Goal: Information Seeking & Learning: Learn about a topic

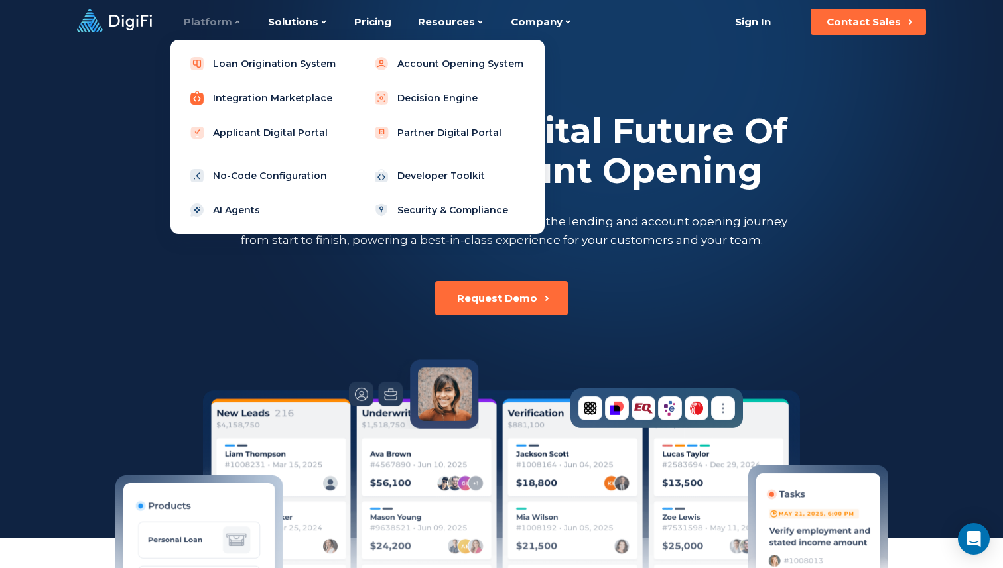
click at [231, 94] on link "Integration Marketplace" at bounding box center [265, 98] width 168 height 27
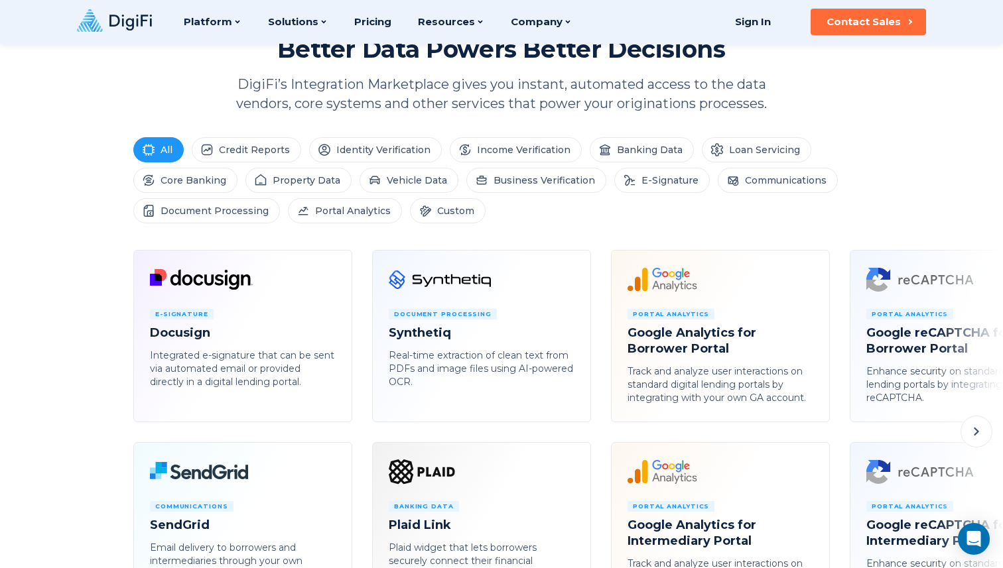
scroll to position [556, 0]
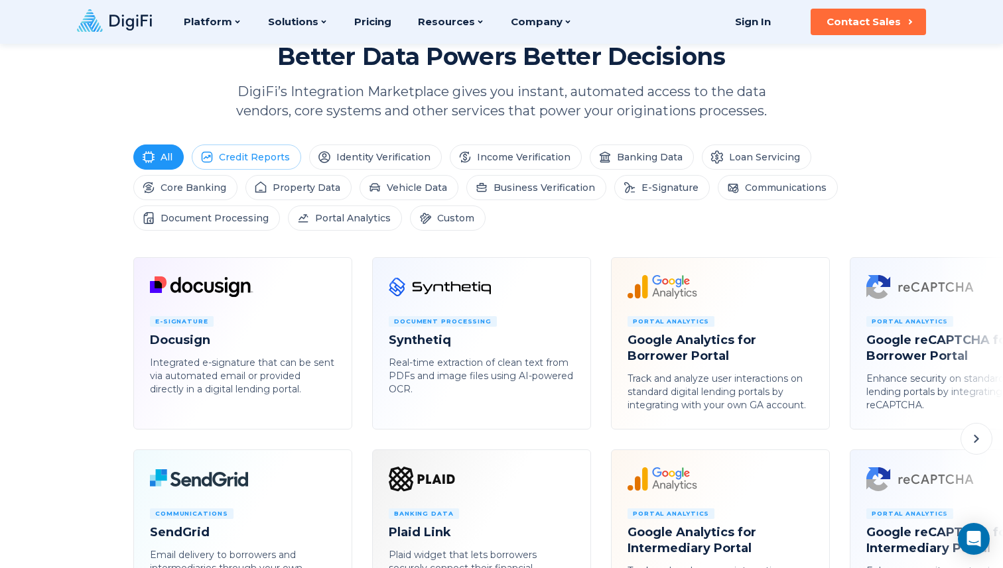
click at [259, 153] on li "Credit Reports" at bounding box center [246, 157] width 109 height 25
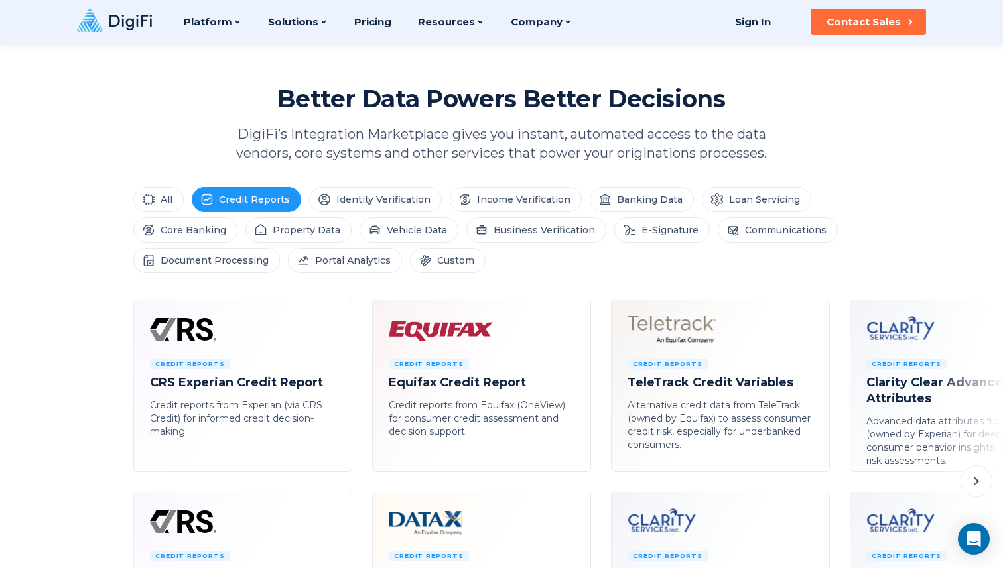
scroll to position [516, 0]
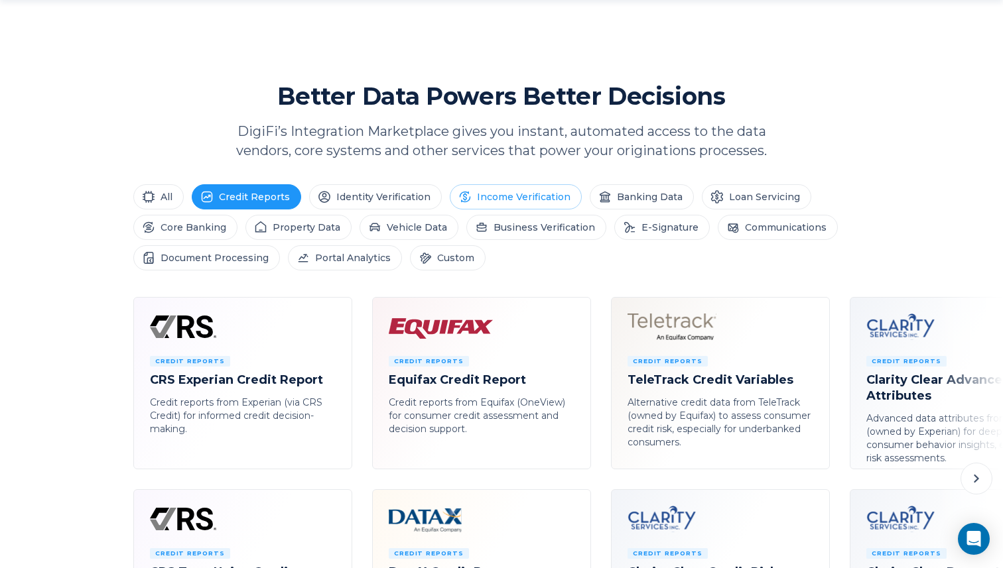
click at [528, 194] on li "Income Verification" at bounding box center [516, 196] width 132 height 25
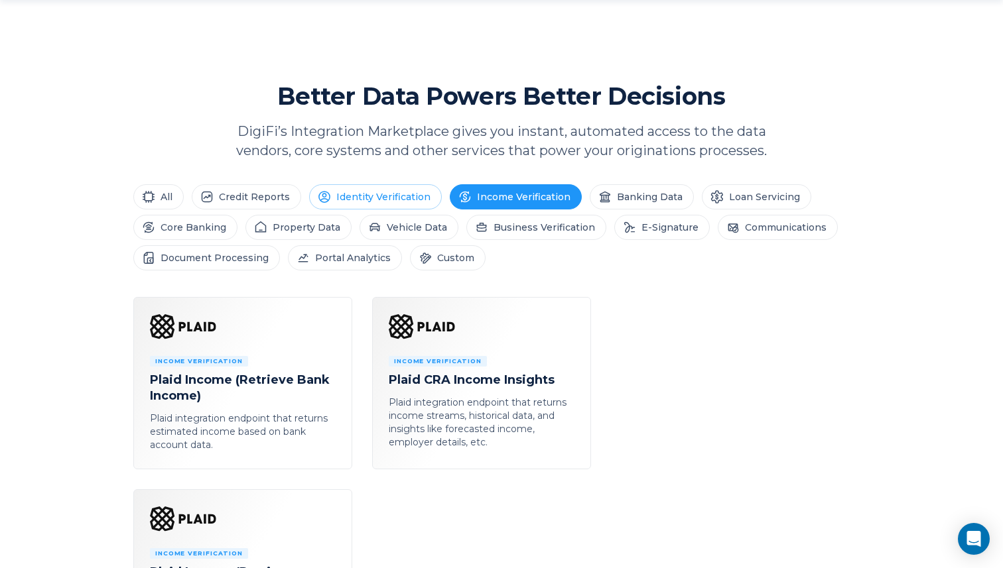
click at [352, 196] on li "Identity Verification" at bounding box center [375, 196] width 133 height 25
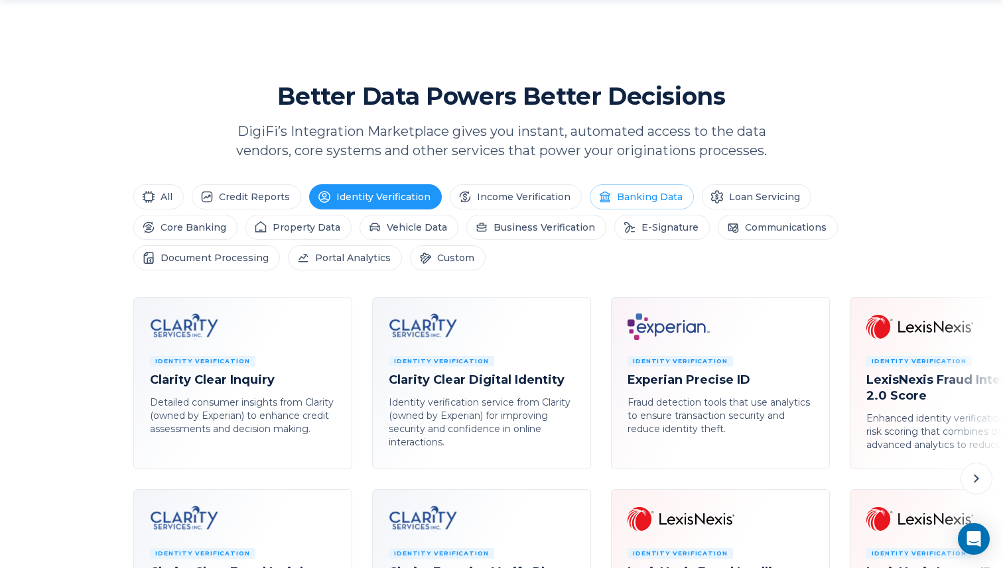
click at [623, 199] on li "Banking Data" at bounding box center [642, 196] width 104 height 25
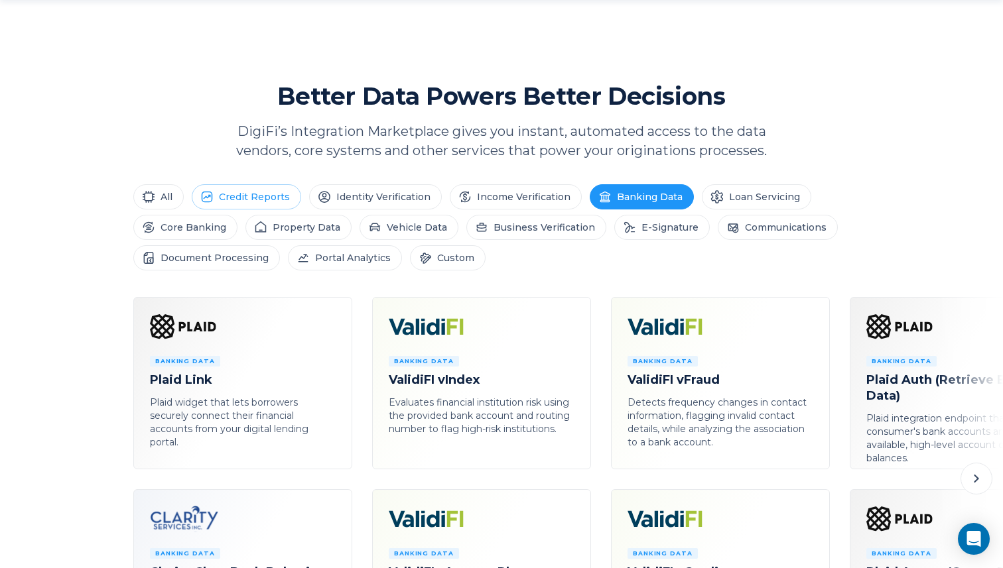
click at [255, 185] on li "Credit Reports" at bounding box center [246, 196] width 109 height 25
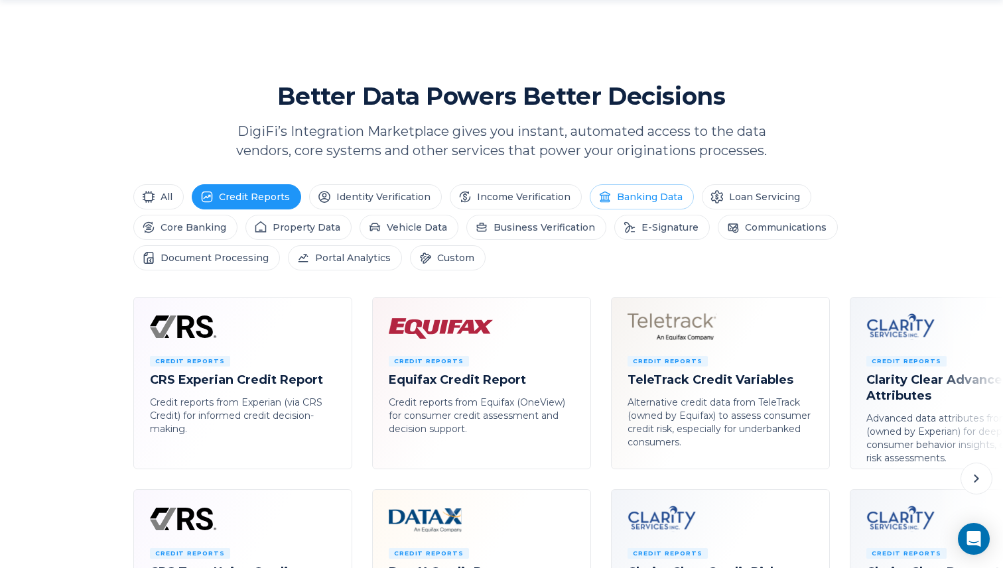
click at [645, 201] on li "Banking Data" at bounding box center [642, 196] width 104 height 25
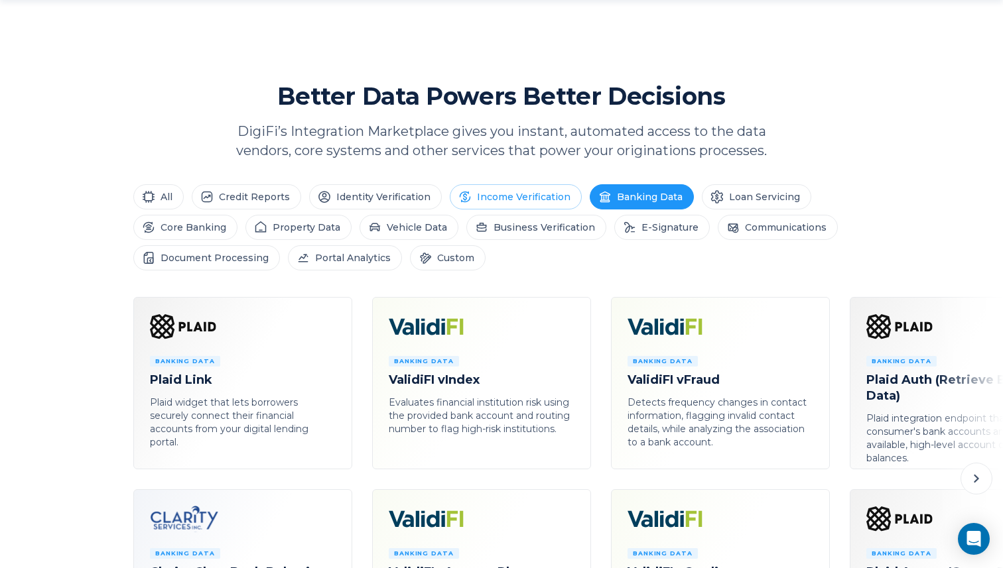
click at [518, 192] on li "Income Verification" at bounding box center [516, 196] width 132 height 25
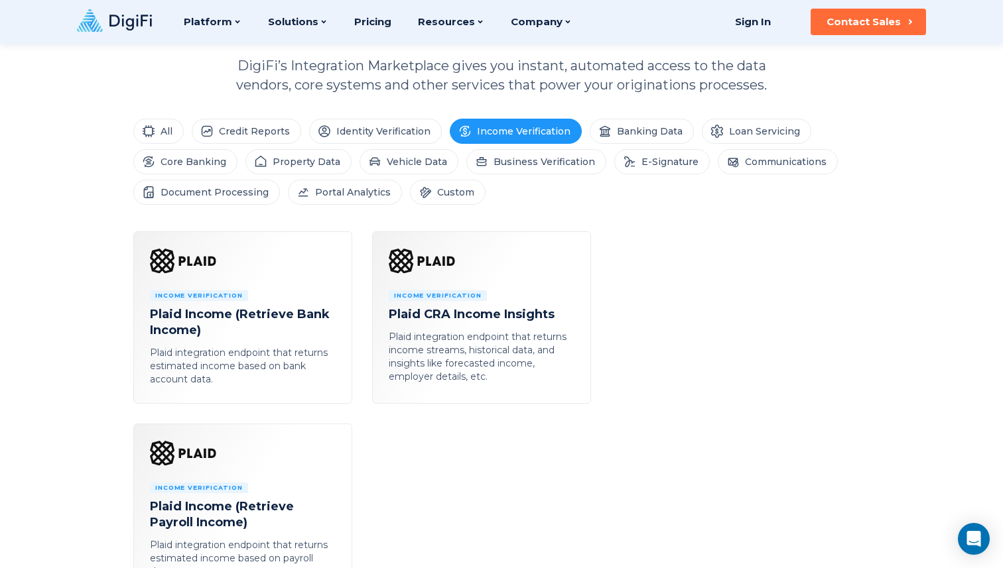
scroll to position [576, 0]
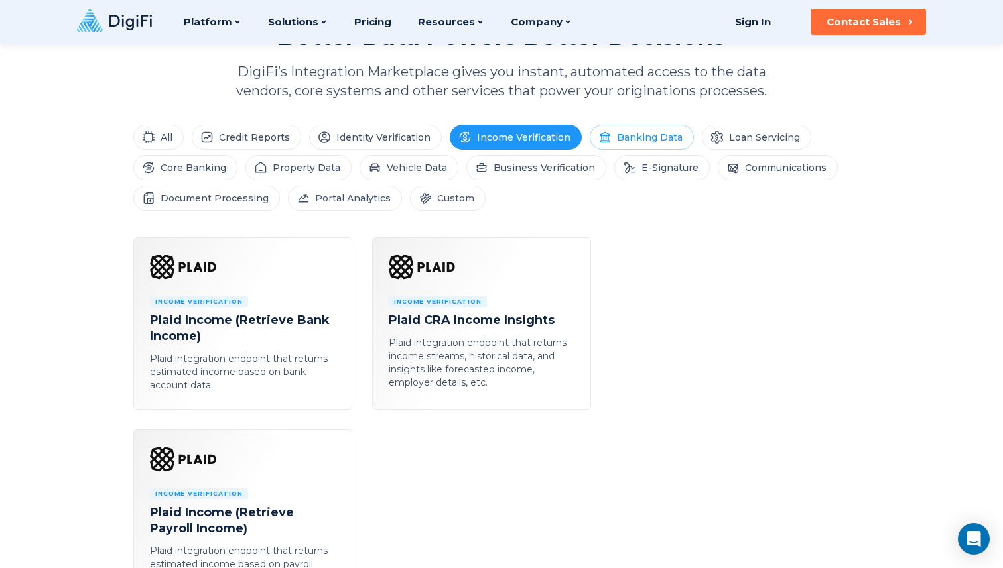
click at [669, 135] on li "Banking Data" at bounding box center [642, 137] width 104 height 25
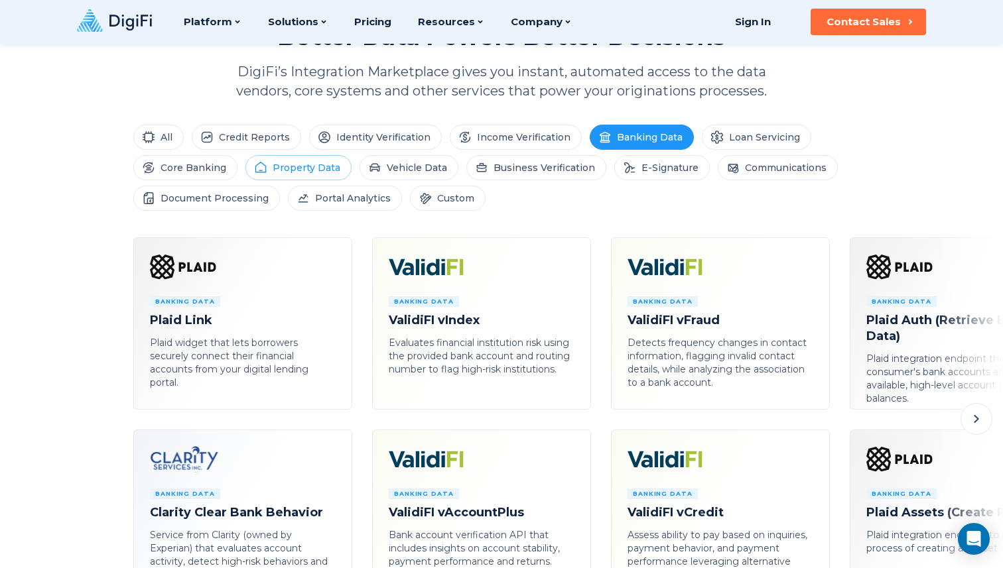
click at [275, 172] on li "Property Data" at bounding box center [298, 167] width 106 height 25
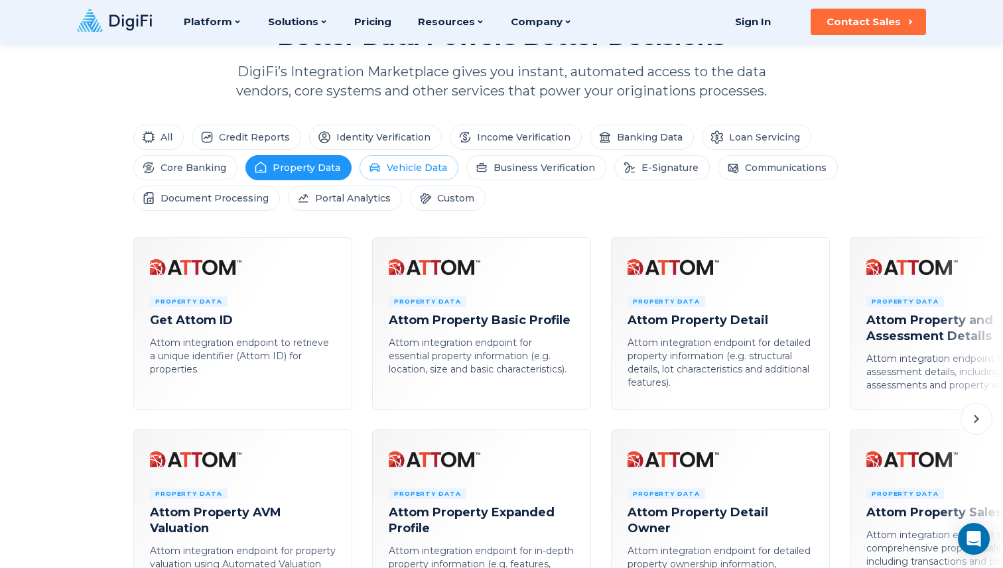
click at [399, 172] on li "Vehicle Data" at bounding box center [408, 167] width 99 height 25
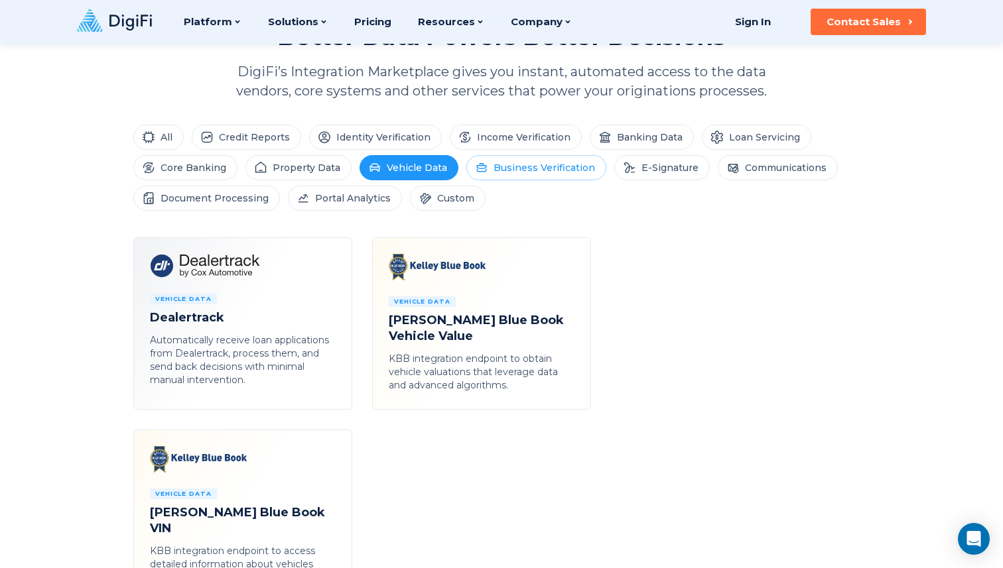
click at [537, 164] on li "Business Verification" at bounding box center [536, 167] width 140 height 25
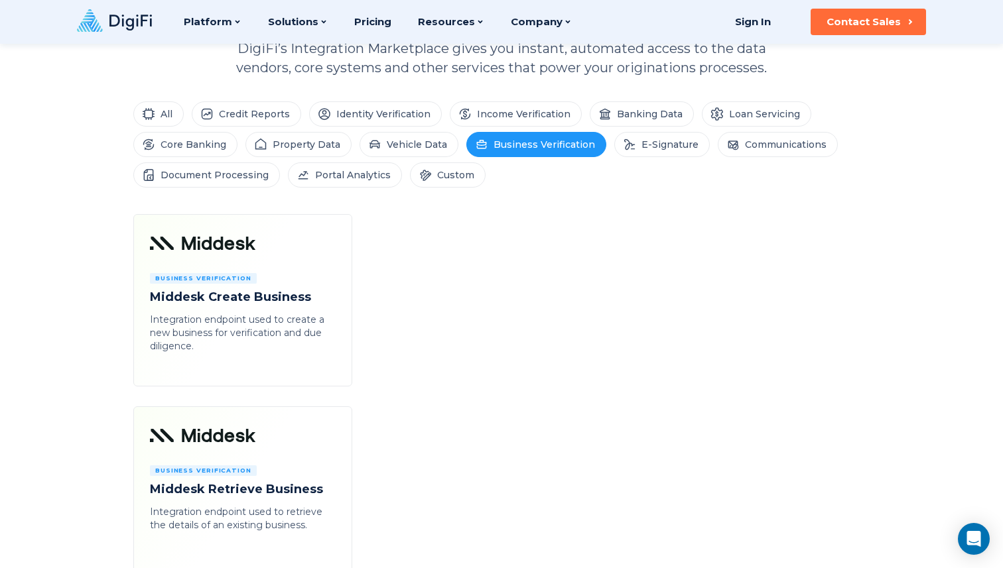
scroll to position [598, 0]
click at [213, 140] on li "Core Banking" at bounding box center [185, 145] width 104 height 25
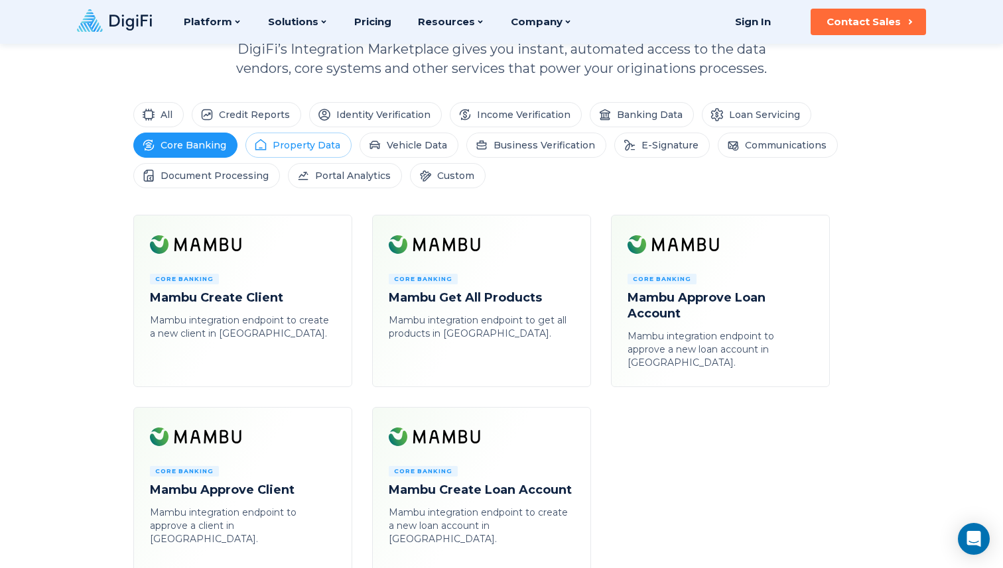
click at [300, 148] on li "Property Data" at bounding box center [298, 145] width 106 height 25
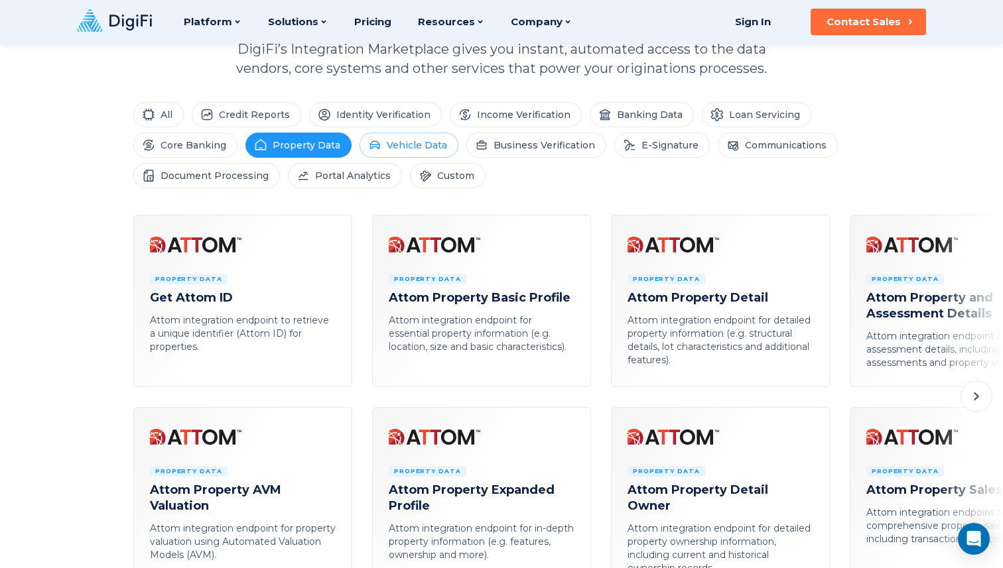
click at [430, 148] on li "Vehicle Data" at bounding box center [408, 145] width 99 height 25
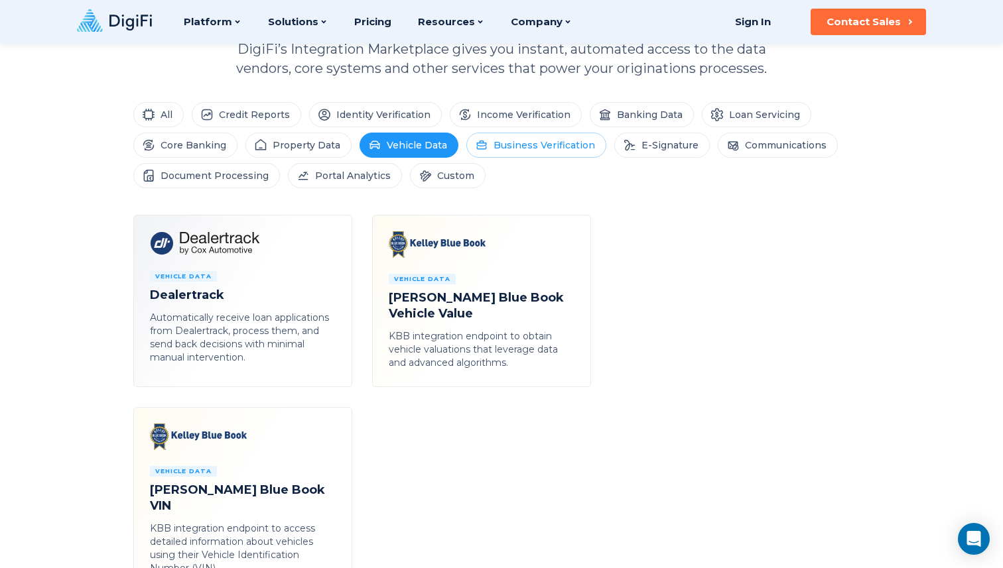
click at [539, 149] on li "Business Verification" at bounding box center [536, 145] width 140 height 25
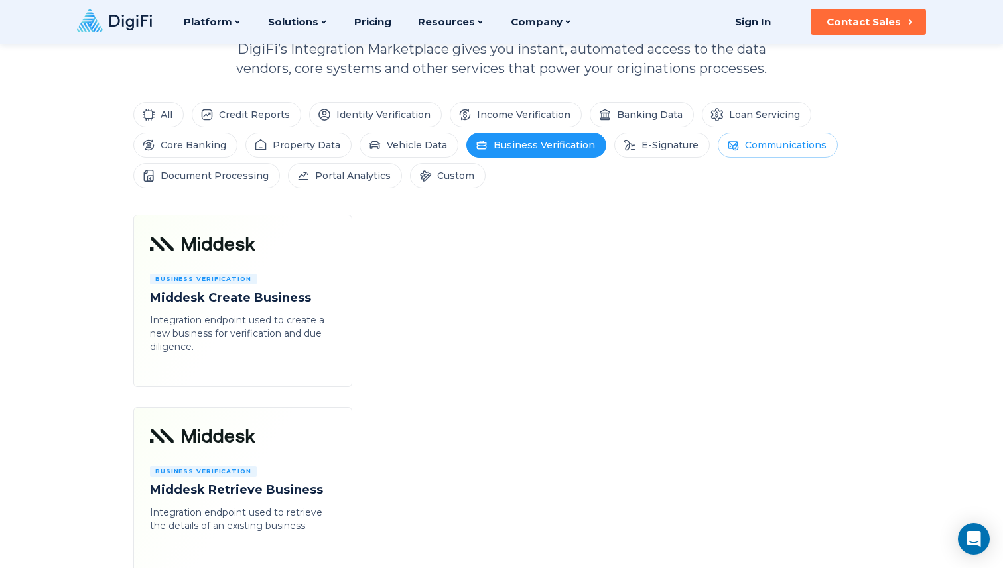
click at [744, 143] on li "Communications" at bounding box center [778, 145] width 120 height 25
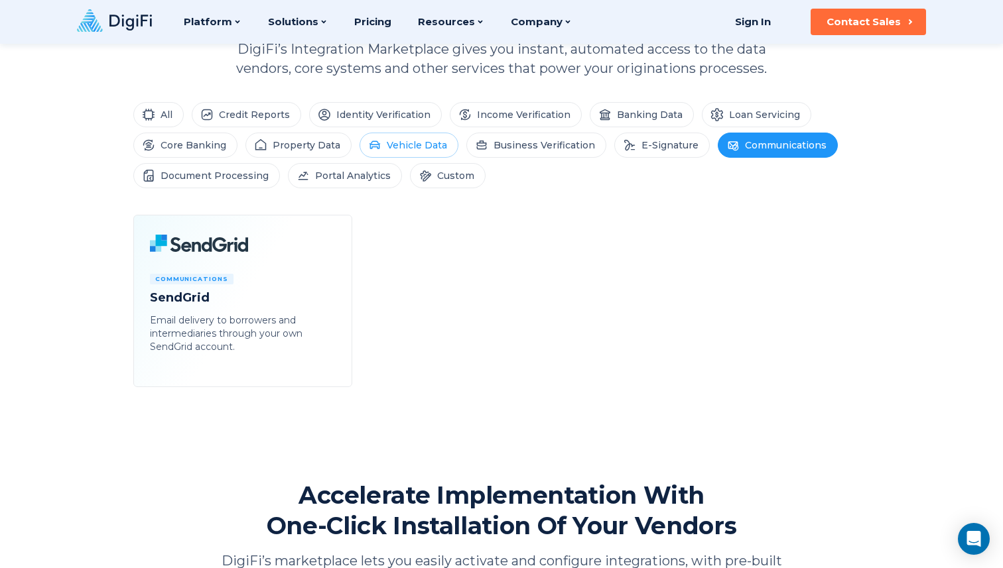
click at [377, 142] on icon at bounding box center [374, 145] width 13 height 13
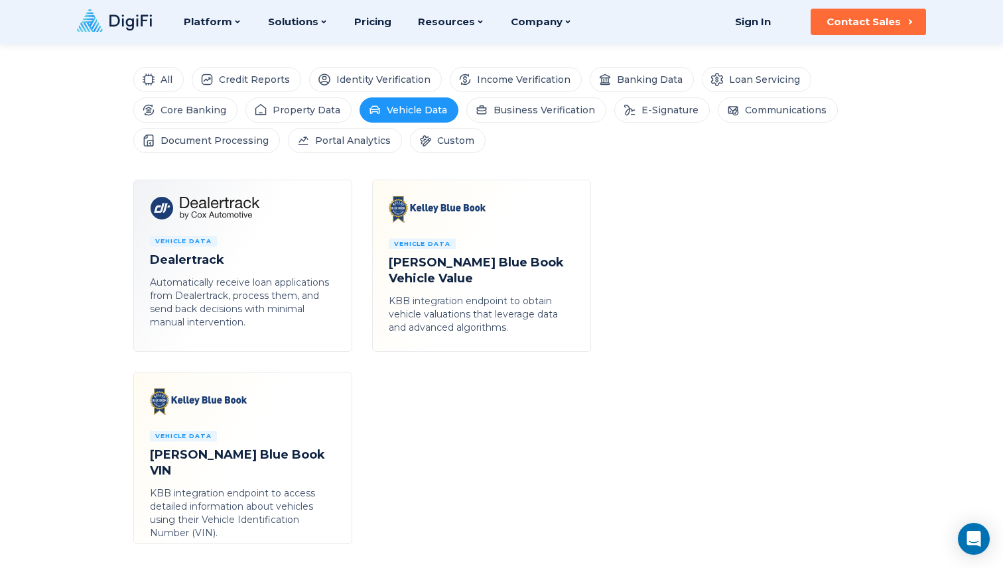
scroll to position [631, 0]
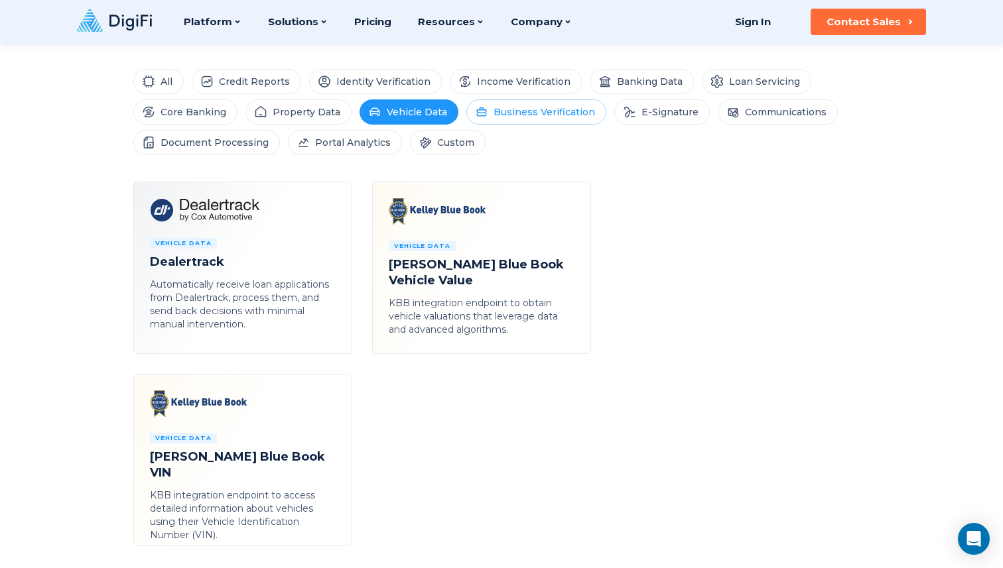
click at [525, 116] on li "Business Verification" at bounding box center [536, 111] width 140 height 25
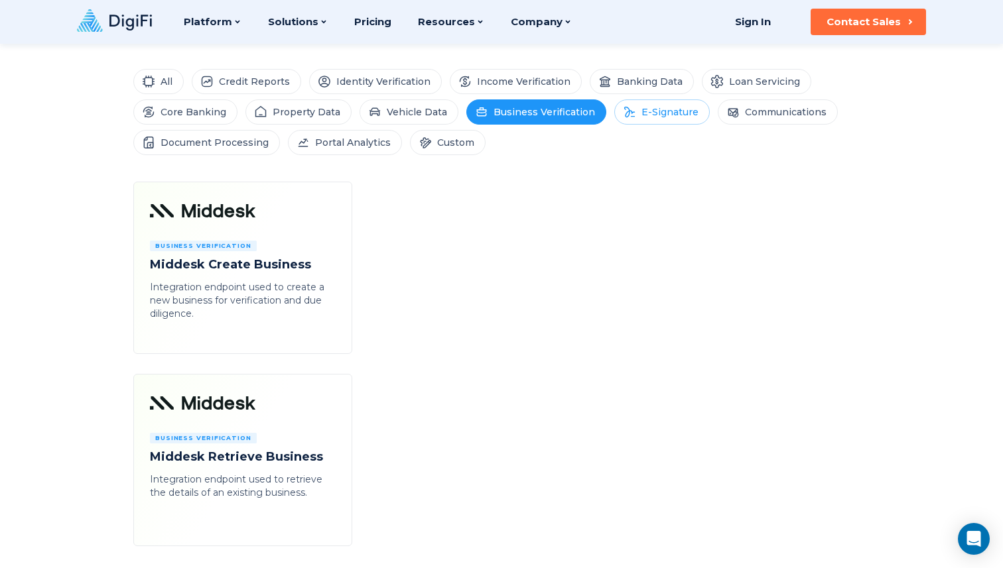
click at [655, 123] on li "E-Signature" at bounding box center [661, 111] width 95 height 25
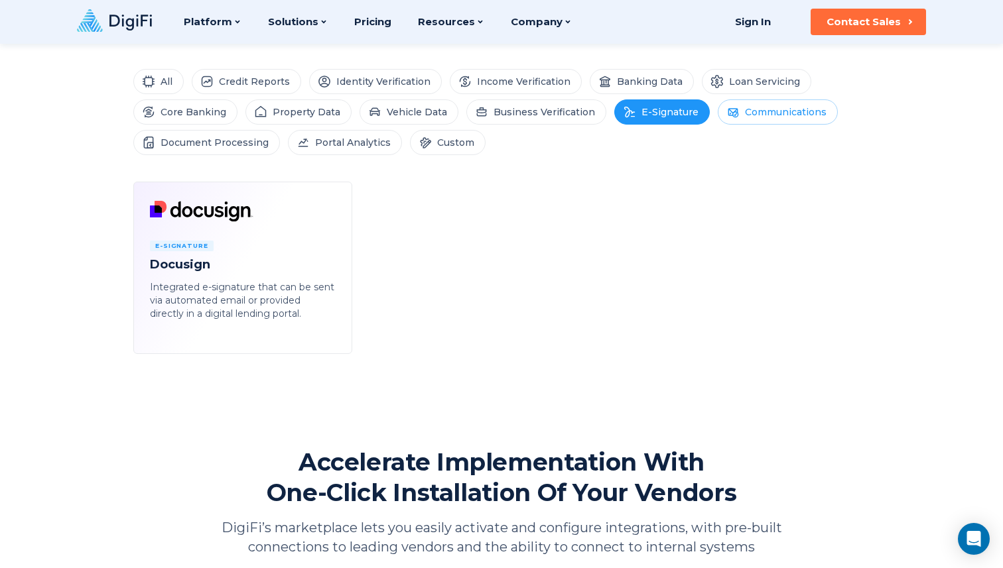
click at [765, 115] on li "Communications" at bounding box center [778, 111] width 120 height 25
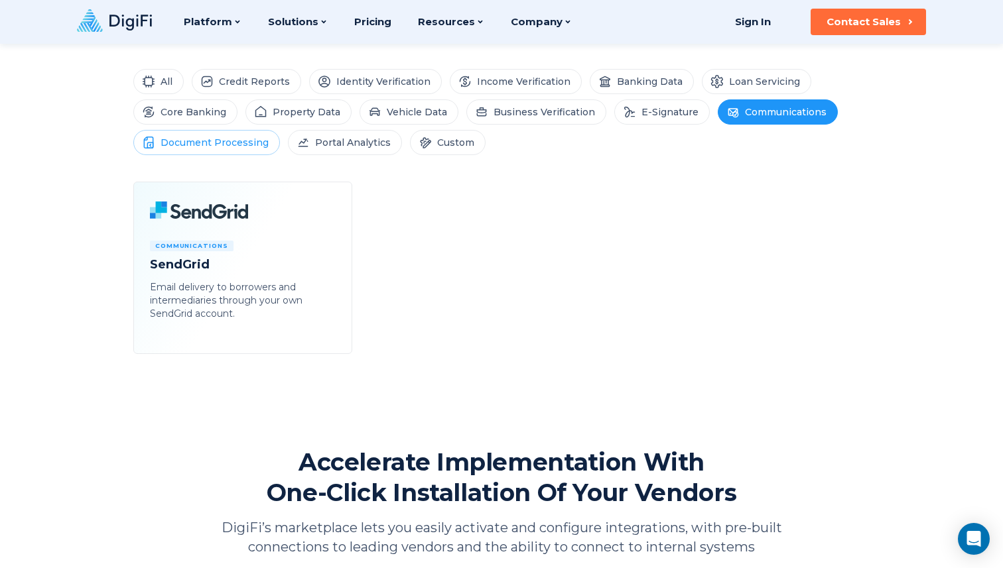
click at [181, 144] on li "Document Processing" at bounding box center [206, 142] width 147 height 25
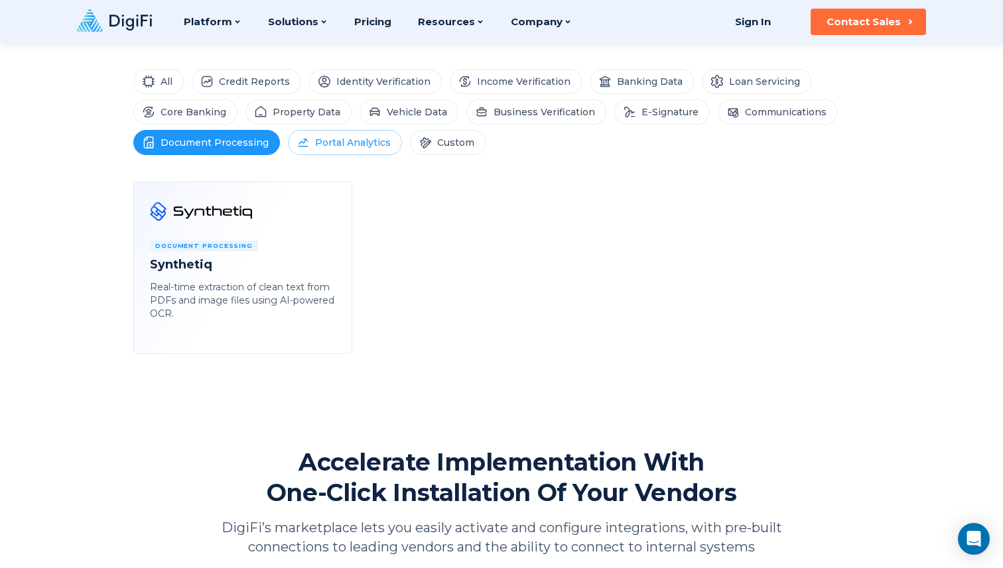
click at [330, 147] on li "Portal Analytics" at bounding box center [345, 142] width 114 height 25
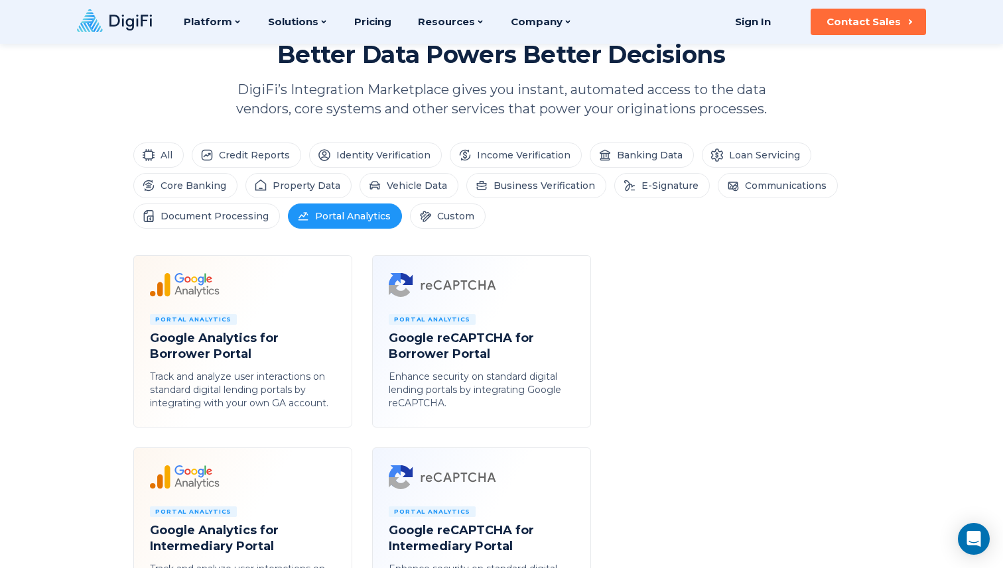
scroll to position [545, 0]
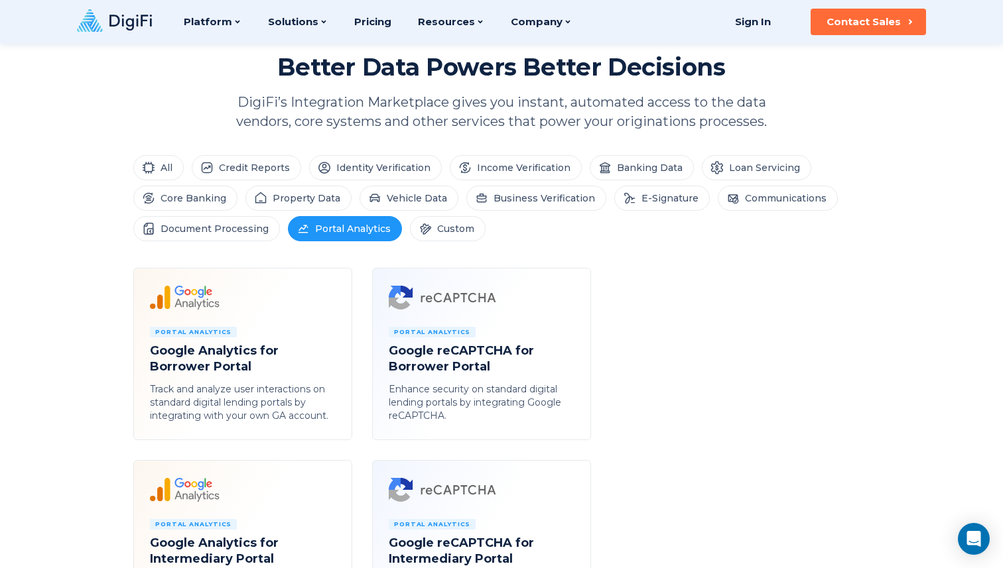
click at [650, 184] on ul "All Credit Reports Identity Verification Income Verification Banking Data Loan …" at bounding box center [501, 198] width 736 height 86
click at [643, 204] on li "E-Signature" at bounding box center [661, 198] width 95 height 25
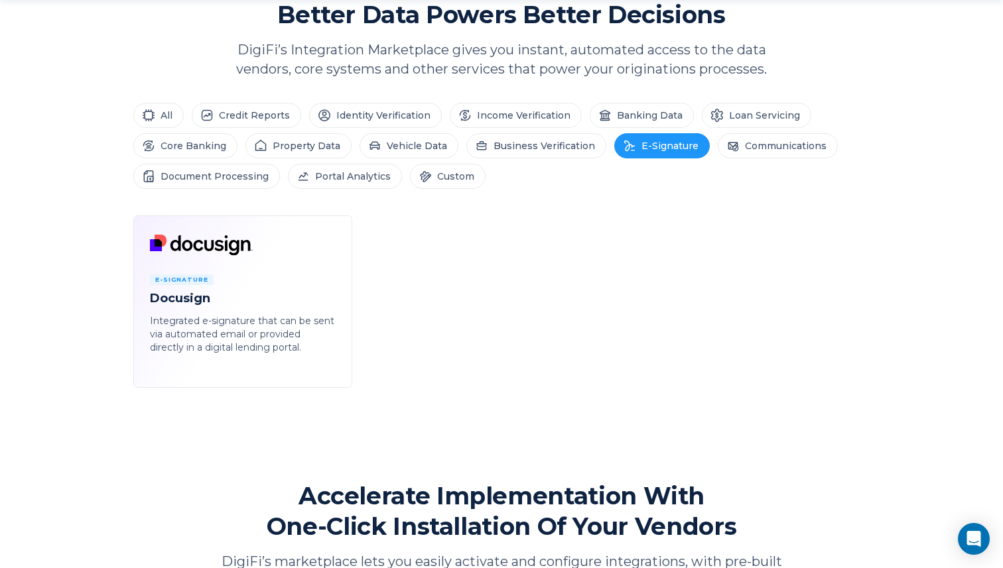
scroll to position [609, 0]
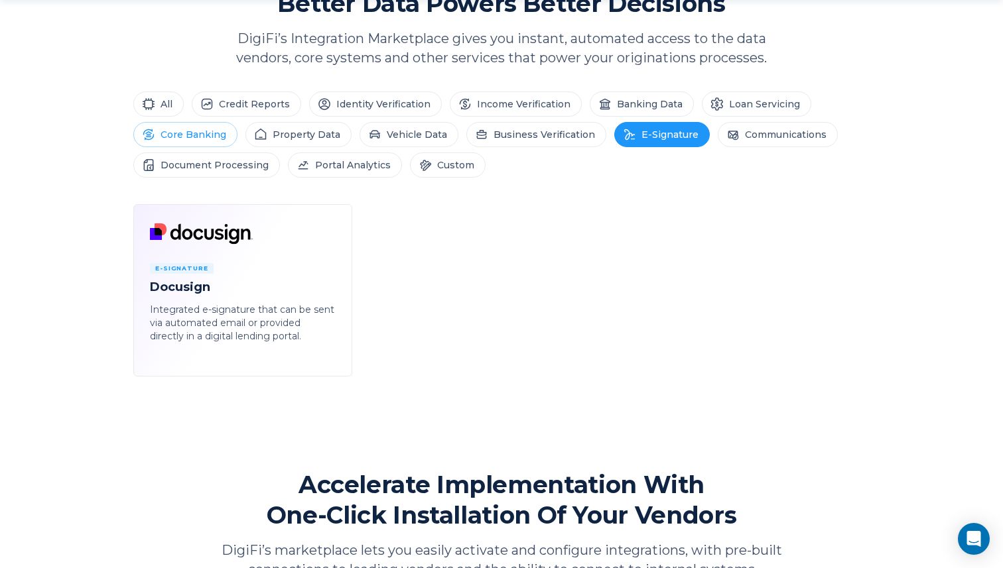
click at [184, 135] on li "Core Banking" at bounding box center [185, 134] width 104 height 25
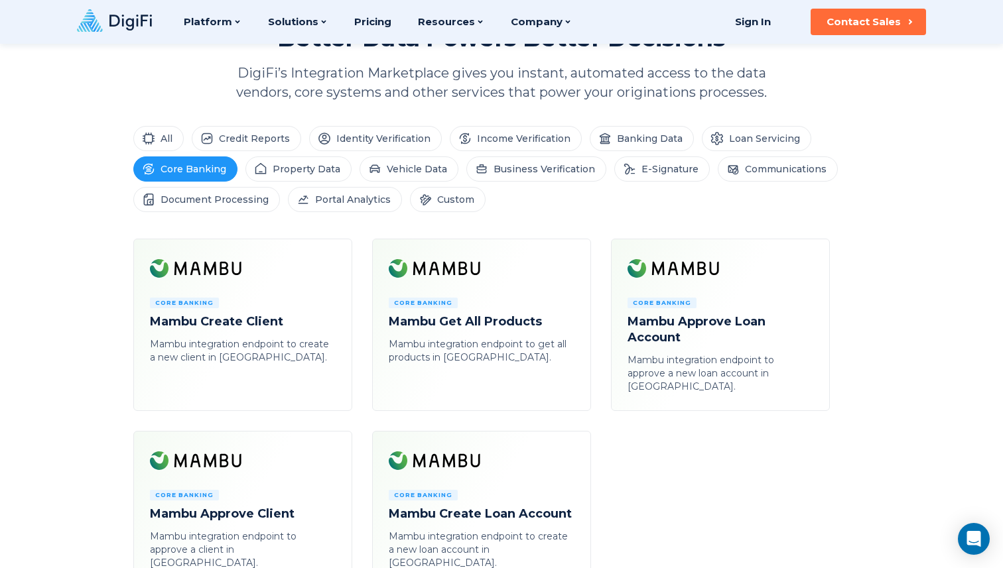
scroll to position [567, 0]
